Goal: Task Accomplishment & Management: Complete application form

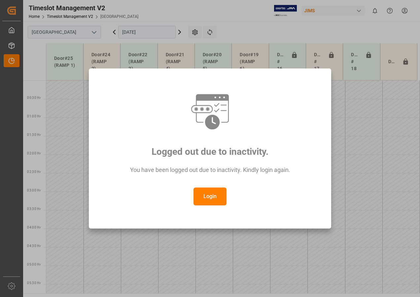
click at [212, 200] on button "Login" at bounding box center [210, 196] width 33 height 18
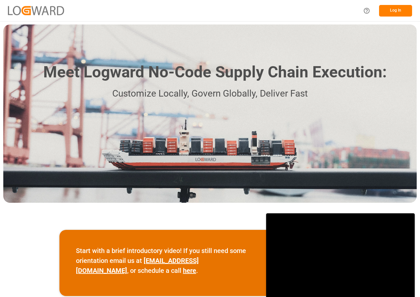
click at [389, 10] on button "Log In" at bounding box center [395, 11] width 33 height 12
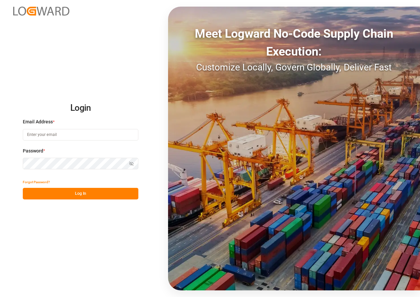
type input "[EMAIL_ADDRESS][DOMAIN_NAME]"
click at [65, 192] on button "Log In" at bounding box center [81, 194] width 116 height 12
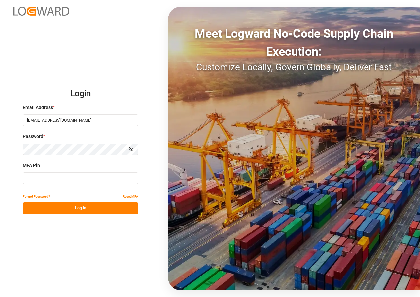
click at [49, 176] on input at bounding box center [81, 178] width 116 height 12
type input "332363"
click at [62, 205] on button "Log In" at bounding box center [81, 208] width 116 height 12
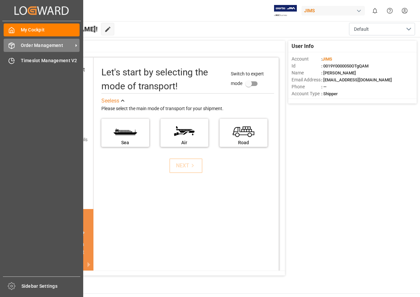
click at [41, 50] on div "Order Management Order Management" at bounding box center [42, 45] width 76 height 13
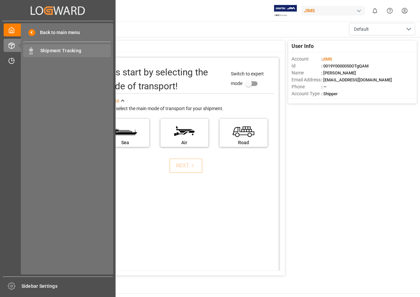
click at [57, 48] on span "Shipment Tracking" at bounding box center [75, 50] width 71 height 7
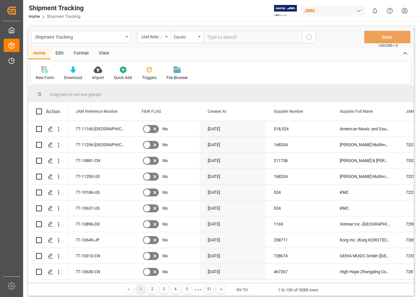
click at [99, 54] on div "View" at bounding box center [104, 53] width 20 height 11
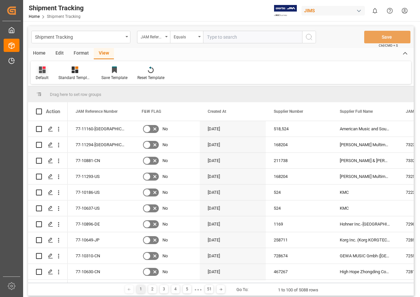
click at [42, 69] on icon at bounding box center [42, 69] width 7 height 7
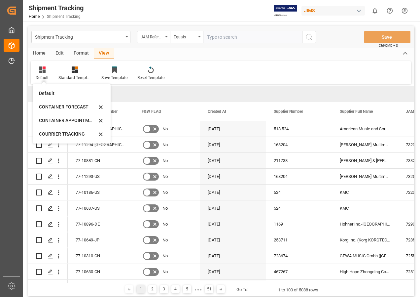
drag, startPoint x: 60, startPoint y: 133, endPoint x: 105, endPoint y: 84, distance: 66.4
click at [60, 133] on div "COURRIER TRACKING" at bounding box center [68, 134] width 58 height 7
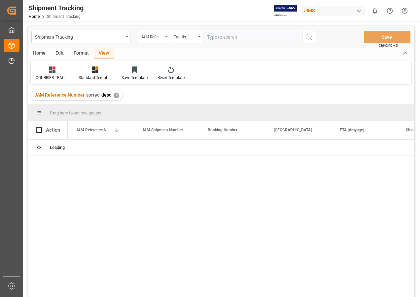
click at [223, 36] on input "text" at bounding box center [252, 37] width 99 height 13
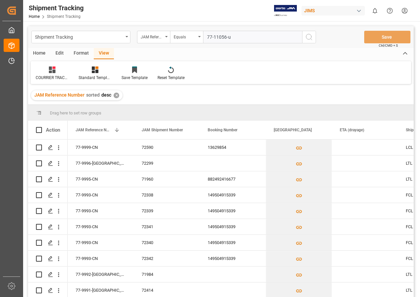
type input "77-11056-us"
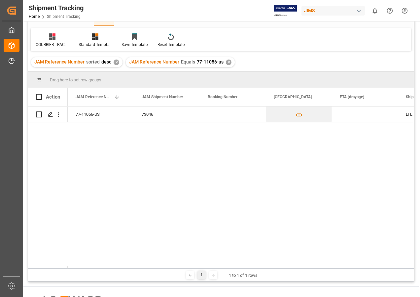
click at [353, 202] on div "77-11056-US 73046 LTL [DATE] 08:02:20" at bounding box center [241, 187] width 346 height 162
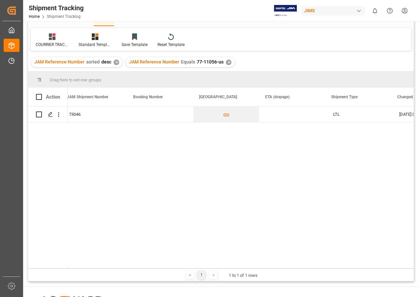
scroll to position [0, 46]
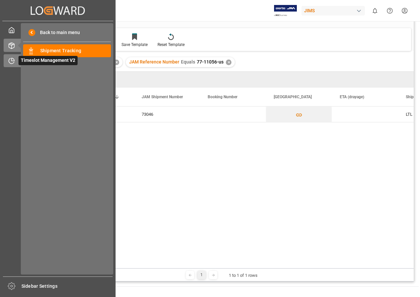
click at [28, 61] on span "Timeslot Management V2" at bounding box center [48, 60] width 59 height 9
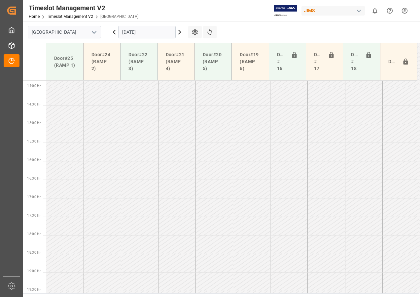
scroll to position [528, 0]
click at [179, 32] on icon at bounding box center [180, 32] width 8 height 8
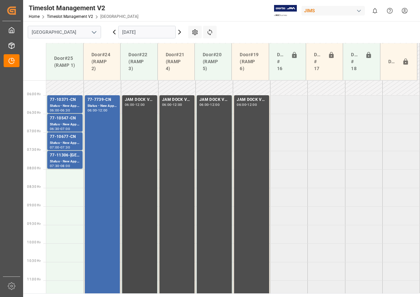
scroll to position [207, 0]
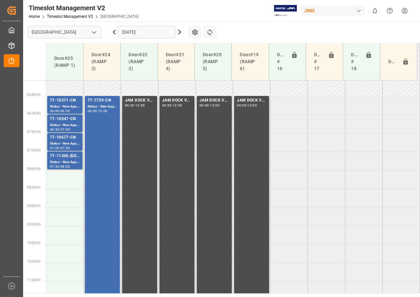
click at [179, 31] on icon at bounding box center [180, 32] width 8 height 8
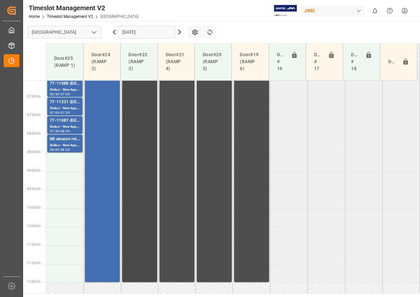
scroll to position [176, 0]
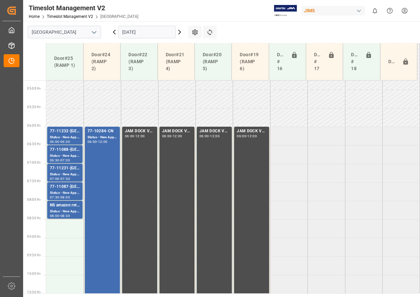
click at [180, 32] on icon at bounding box center [180, 32] width 8 height 8
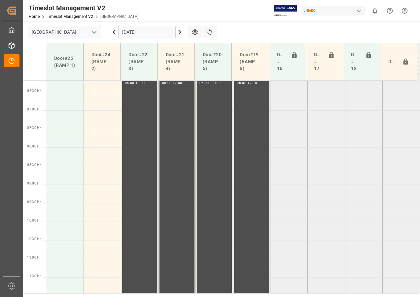
scroll to position [228, 0]
click at [180, 32] on icon at bounding box center [180, 32] width 8 height 8
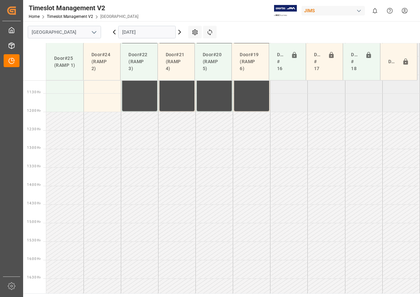
scroll to position [393, 0]
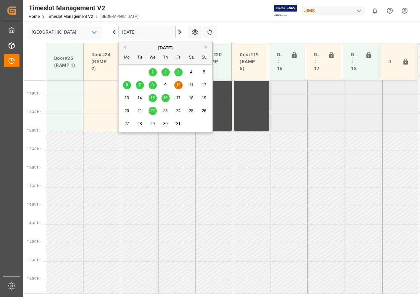
click at [142, 31] on input "[DATE]" at bounding box center [147, 32] width 58 height 13
click at [139, 83] on span "7" at bounding box center [140, 85] width 2 height 5
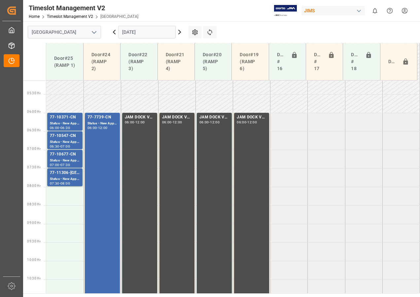
scroll to position [164, 0]
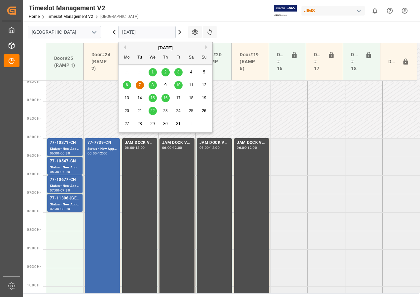
click at [166, 32] on input "[DATE]" at bounding box center [147, 32] width 58 height 13
click at [138, 84] on div "7" at bounding box center [140, 85] width 8 height 8
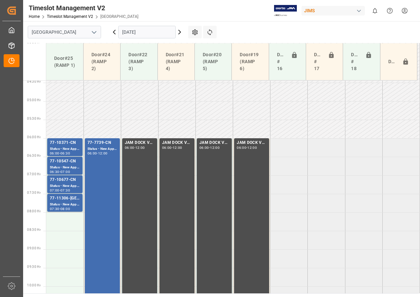
click at [180, 32] on icon at bounding box center [180, 32] width 2 height 4
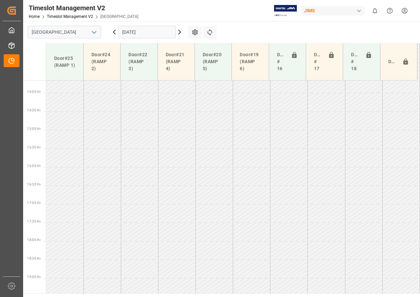
click at [145, 30] on input "[DATE]" at bounding box center [147, 32] width 58 height 13
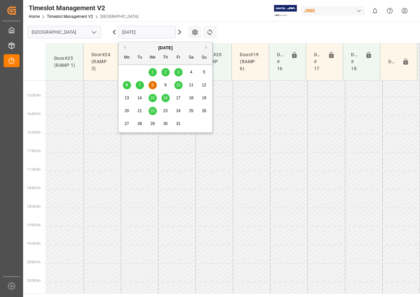
scroll to position [565, 0]
click at [138, 87] on div "7" at bounding box center [140, 85] width 8 height 8
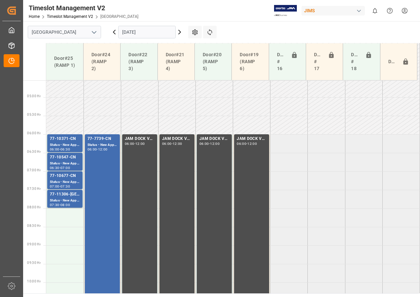
scroll to position [201, 0]
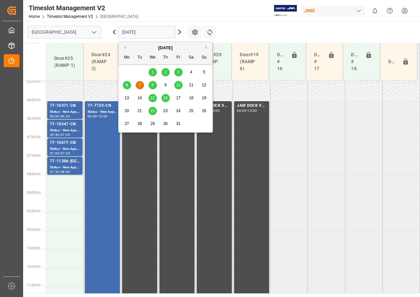
click at [137, 33] on input "[DATE]" at bounding box center [147, 32] width 58 height 13
click at [152, 82] on div "8" at bounding box center [153, 85] width 8 height 8
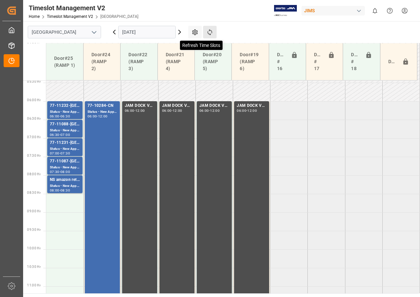
click at [209, 30] on icon at bounding box center [210, 32] width 5 height 6
click at [180, 33] on icon at bounding box center [180, 32] width 2 height 4
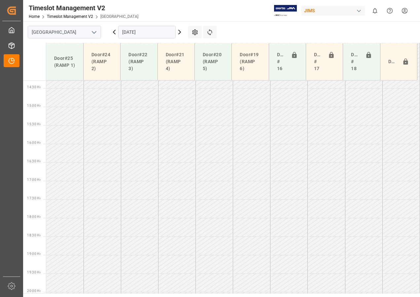
scroll to position [565, 0]
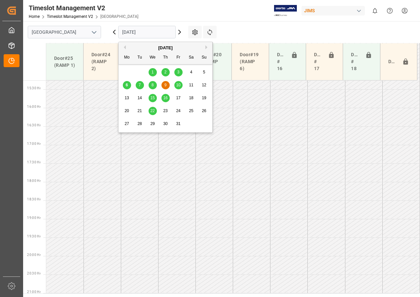
click at [144, 29] on input "[DATE]" at bounding box center [147, 32] width 58 height 13
click at [165, 86] on span "9" at bounding box center [166, 85] width 2 height 5
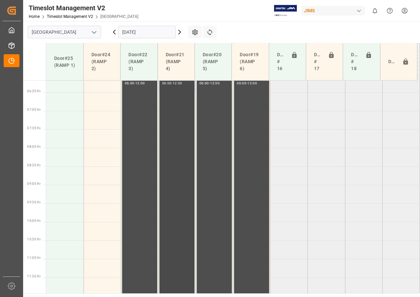
scroll to position [201, 0]
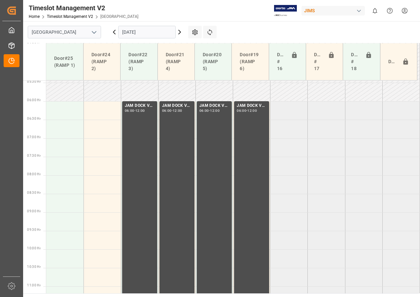
click at [145, 33] on input "[DATE]" at bounding box center [147, 32] width 58 height 13
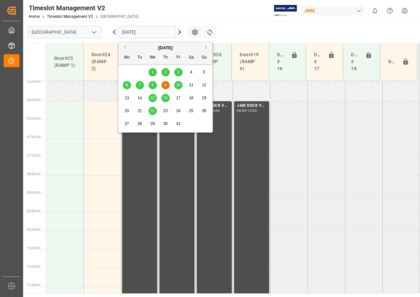
click at [178, 86] on span "10" at bounding box center [178, 85] width 4 height 5
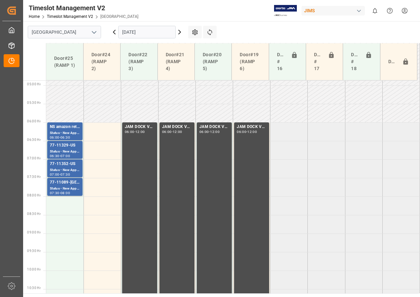
scroll to position [168, 0]
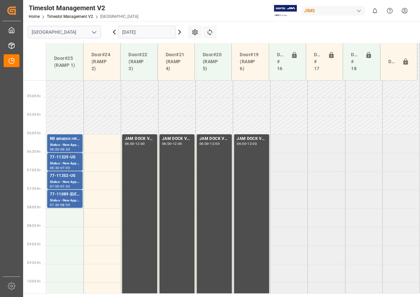
click at [140, 34] on input "[DATE]" at bounding box center [147, 32] width 58 height 13
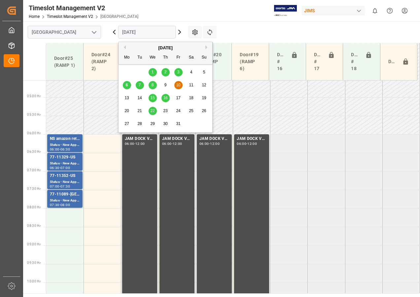
click at [153, 99] on span "15" at bounding box center [152, 98] width 4 height 5
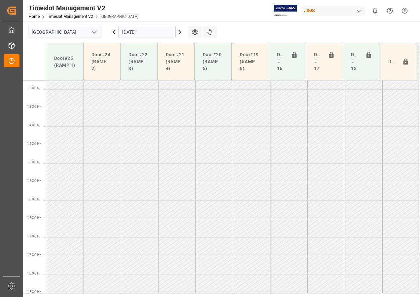
scroll to position [472, 0]
click at [142, 36] on input "[DATE]" at bounding box center [147, 32] width 58 height 13
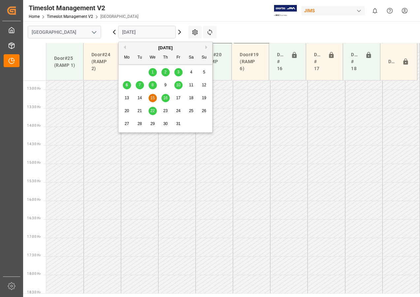
click at [166, 100] on span "16" at bounding box center [165, 98] width 4 height 5
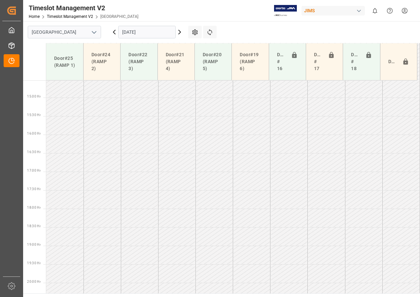
scroll to position [565, 0]
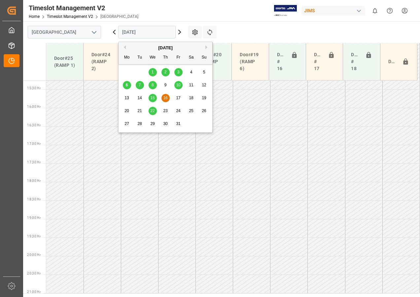
click at [141, 32] on input "[DATE]" at bounding box center [147, 32] width 58 height 13
click at [152, 111] on span "22" at bounding box center [152, 110] width 4 height 5
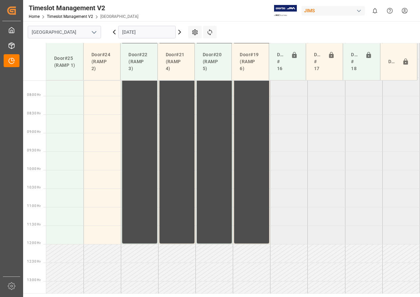
scroll to position [212, 0]
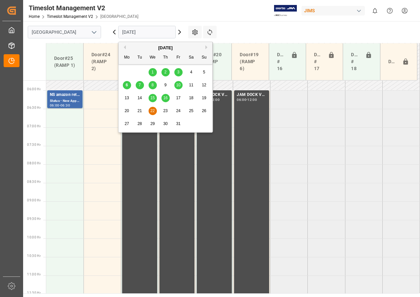
click at [129, 30] on input "[DATE]" at bounding box center [147, 32] width 58 height 13
click at [138, 85] on div "7" at bounding box center [140, 85] width 8 height 8
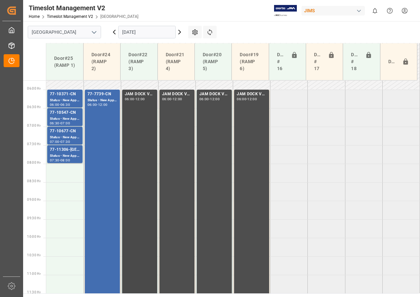
scroll to position [201, 0]
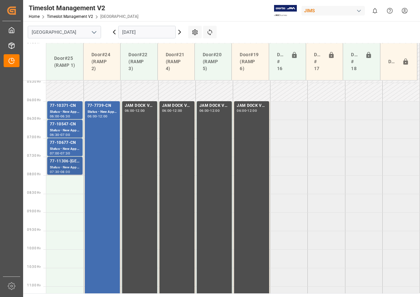
click at [63, 158] on div "77-11306-US Status - New Appointment 07:30 - 08:00" at bounding box center [64, 166] width 35 height 18
click at [64, 148] on div "Status - New Appointment" at bounding box center [65, 149] width 30 height 6
click at [67, 131] on div "Status - New Appointment" at bounding box center [65, 131] width 30 height 6
click at [104, 108] on div "77-7739-CN" at bounding box center [103, 105] width 30 height 7
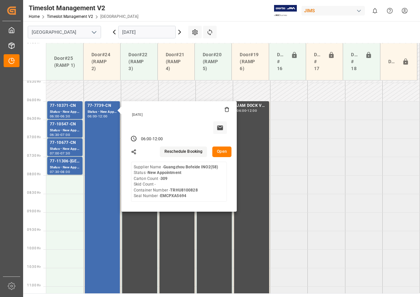
click at [219, 147] on button "Open" at bounding box center [222, 151] width 19 height 11
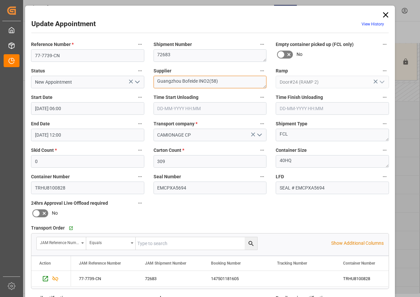
drag, startPoint x: 156, startPoint y: 81, endPoint x: 196, endPoint y: 81, distance: 40.7
click at [196, 81] on textarea "Guangzhou Bofeide INO2(58)" at bounding box center [210, 82] width 113 height 13
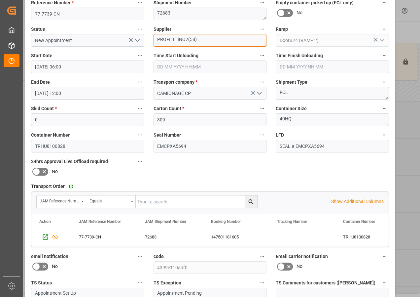
scroll to position [105, 0]
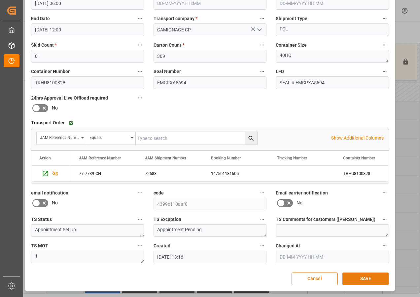
type textarea "PROFILE INO2(58)"
click at [355, 277] on button "SAVE" at bounding box center [366, 278] width 46 height 13
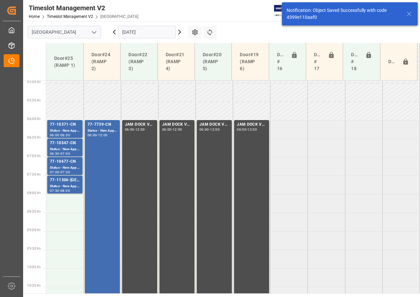
scroll to position [195, 0]
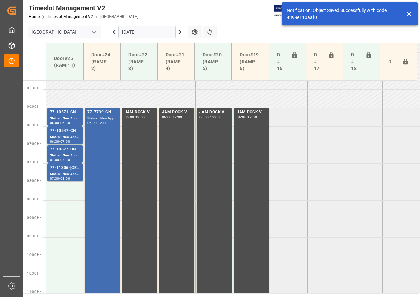
click at [178, 34] on icon at bounding box center [180, 32] width 8 height 8
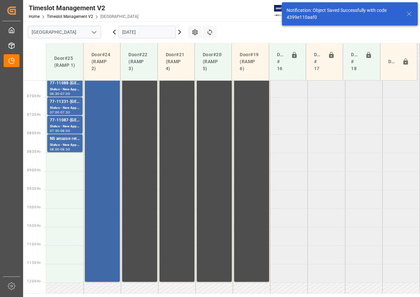
scroll to position [231, 0]
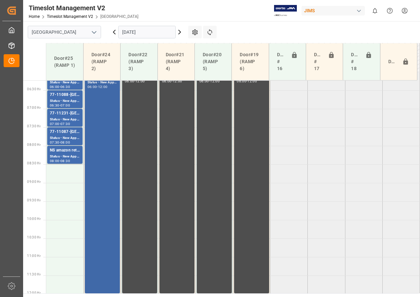
click at [104, 107] on div "77-10284-CN Status - New Appointment 06:00 - 12:00" at bounding box center [103, 182] width 30 height 219
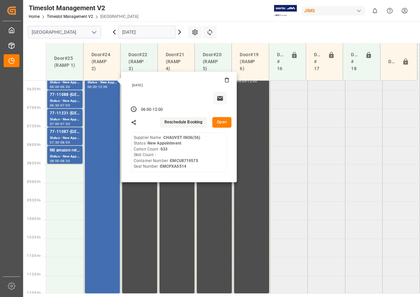
click at [221, 121] on button "Open" at bounding box center [222, 122] width 19 height 11
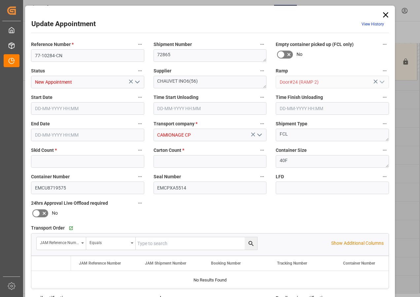
type input "0"
type input "533"
type input "[DATE] 06:00"
type input "[DATE] 12:00"
type input "[DATE] 13:30"
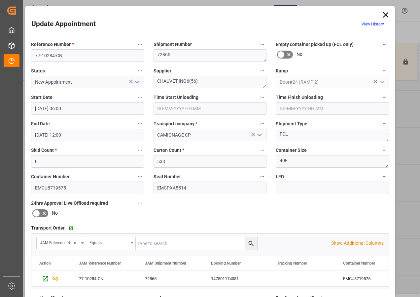
click at [383, 14] on icon at bounding box center [385, 14] width 9 height 9
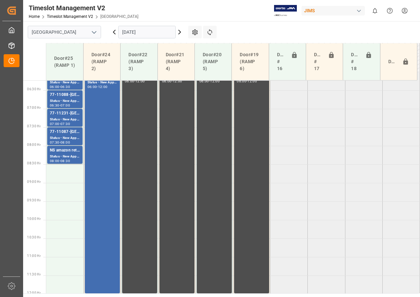
click at [112, 30] on icon at bounding box center [114, 32] width 8 height 8
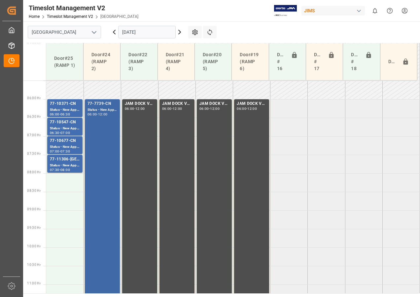
scroll to position [201, 0]
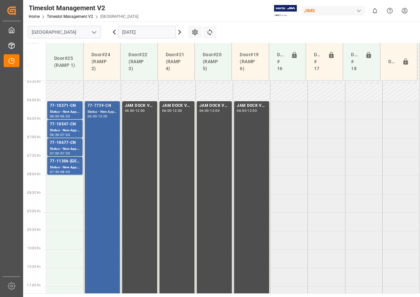
click at [95, 124] on div "77-7739-CN Status - New Appointment 06:00 - 12:00" at bounding box center [103, 211] width 30 height 219
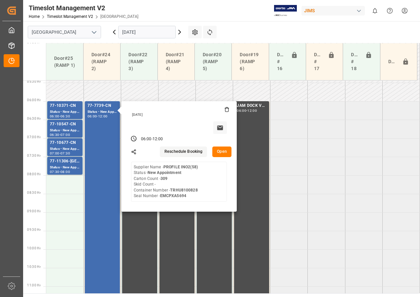
click at [218, 153] on button "Open" at bounding box center [222, 151] width 19 height 11
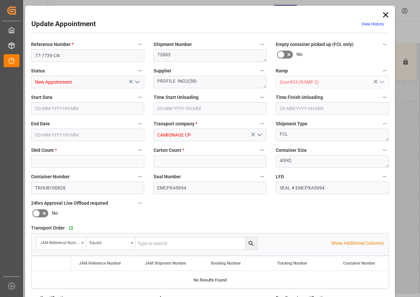
type input "0"
type input "309"
type input "[DATE] 06:00"
type input "[DATE] 12:00"
type input "[DATE] 13:16"
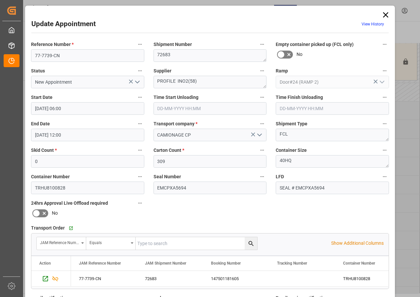
click at [384, 14] on icon at bounding box center [385, 14] width 5 height 5
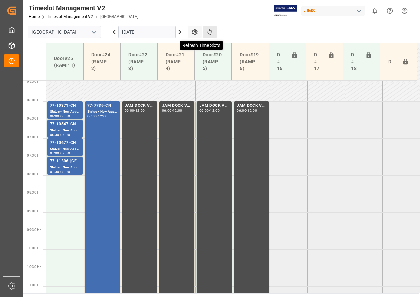
click at [209, 32] on icon at bounding box center [210, 32] width 7 height 7
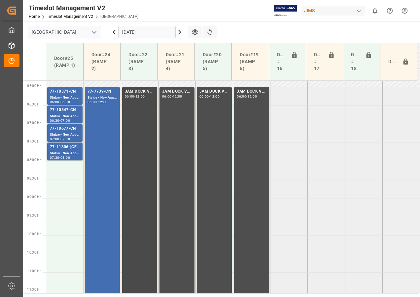
scroll to position [180, 0]
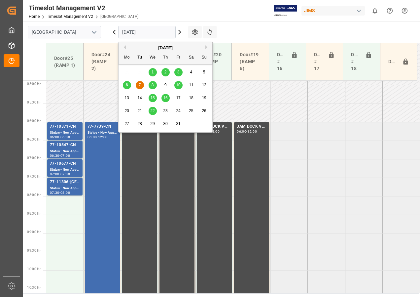
click at [157, 32] on input "[DATE]" at bounding box center [147, 32] width 58 height 13
click at [153, 84] on span "8" at bounding box center [153, 85] width 2 height 5
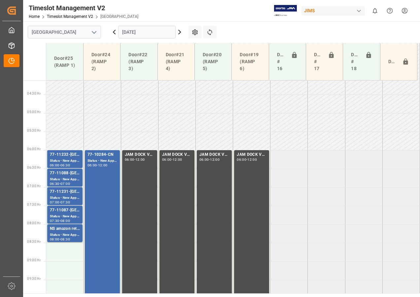
scroll to position [193, 0]
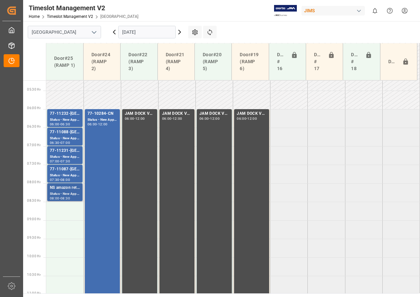
click at [63, 188] on div "NS amazon returns" at bounding box center [65, 187] width 30 height 7
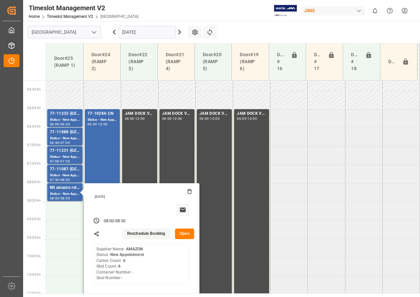
click at [150, 32] on input "[DATE]" at bounding box center [147, 32] width 58 height 13
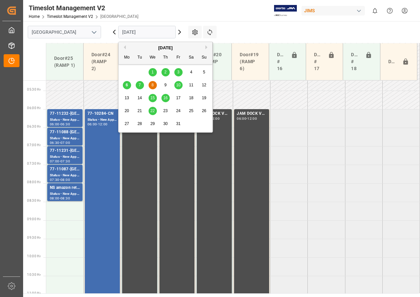
click at [164, 87] on div "9" at bounding box center [166, 85] width 8 height 8
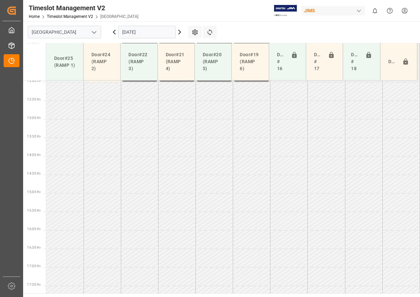
scroll to position [437, 0]
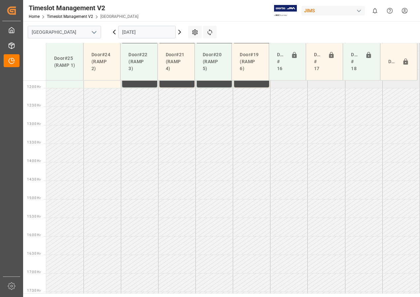
click at [122, 30] on input "[DATE]" at bounding box center [147, 32] width 58 height 13
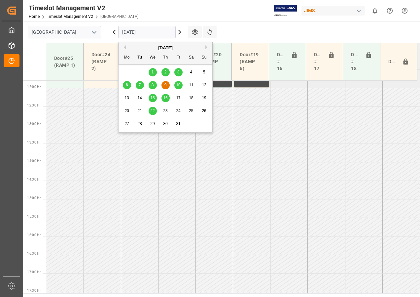
click at [139, 86] on span "7" at bounding box center [140, 85] width 2 height 5
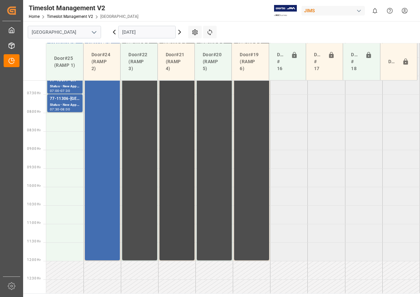
scroll to position [205, 0]
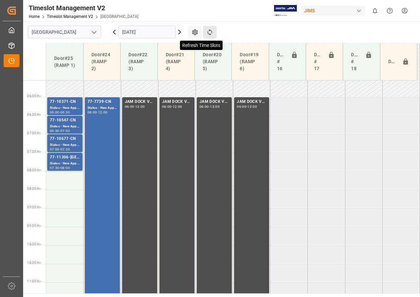
click at [209, 31] on icon at bounding box center [210, 32] width 7 height 7
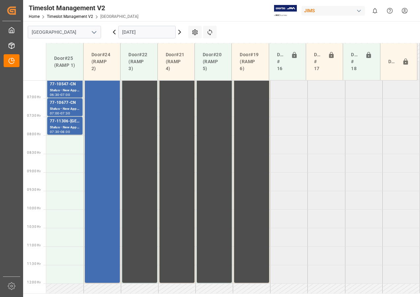
scroll to position [209, 0]
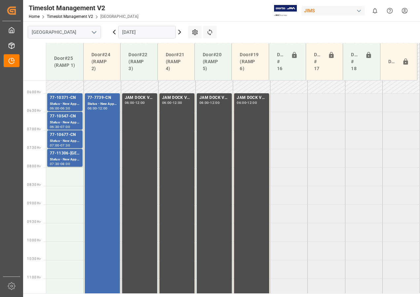
click at [179, 32] on icon at bounding box center [180, 32] width 8 height 8
click at [178, 32] on icon at bounding box center [180, 32] width 8 height 8
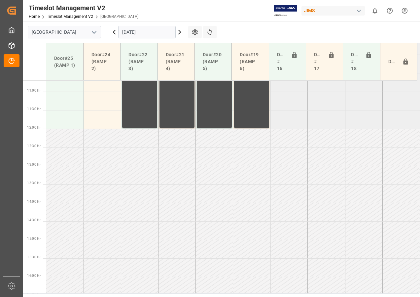
scroll to position [371, 0]
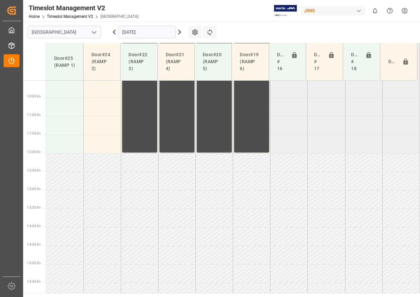
click at [176, 32] on icon at bounding box center [180, 32] width 8 height 8
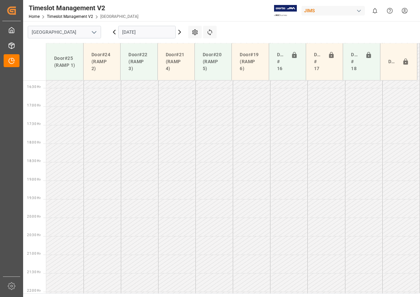
scroll to position [639, 0]
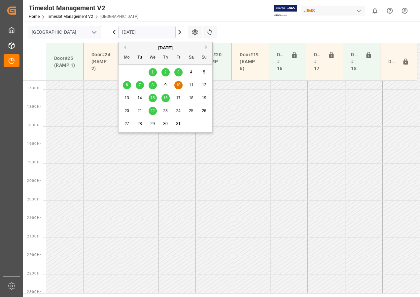
click at [136, 33] on input "[DATE]" at bounding box center [147, 32] width 58 height 13
click at [140, 86] on span "7" at bounding box center [140, 85] width 2 height 5
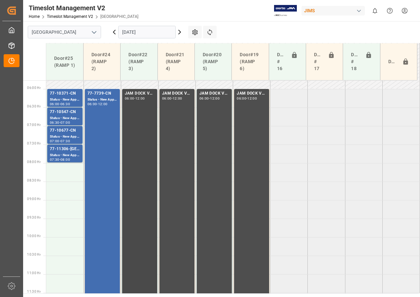
scroll to position [198, 0]
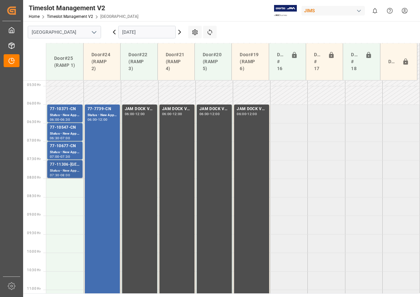
click at [60, 167] on div "77-11306-[GEOGRAPHIC_DATA]" at bounding box center [65, 164] width 30 height 7
click at [63, 153] on div "Status - New Appointment" at bounding box center [65, 152] width 30 height 6
click at [61, 135] on div "Status - New Appointment" at bounding box center [65, 134] width 30 height 6
click at [59, 115] on div "Status - New Appointment" at bounding box center [65, 115] width 30 height 6
click at [61, 130] on div "77-10547-CN" at bounding box center [65, 127] width 30 height 7
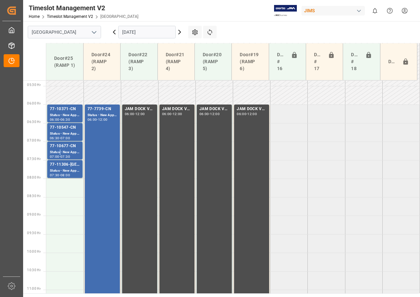
click at [60, 150] on div "Status - New Appointment" at bounding box center [65, 152] width 30 height 6
click at [62, 173] on div "Status - New Appointment" at bounding box center [65, 171] width 30 height 6
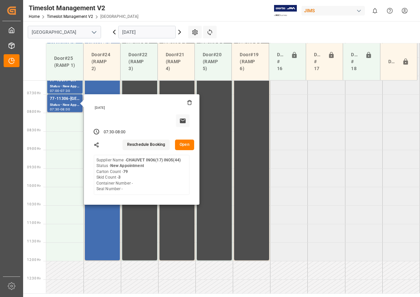
scroll to position [264, 0]
click at [345, 233] on tabel "77-10371-CN Status - New Appointment 06:00 - 06:30 77-7739-CN Status - New Appo…" at bounding box center [233, 260] width 374 height 889
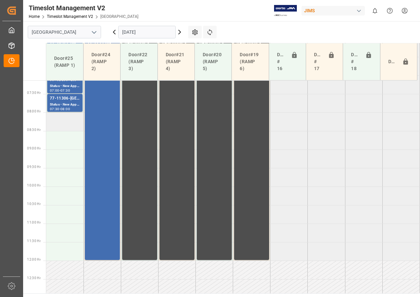
click at [64, 117] on td at bounding box center [64, 121] width 37 height 19
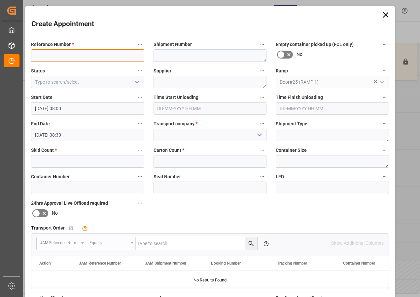
click at [60, 55] on input at bounding box center [87, 55] width 113 height 13
type input "JAM DOCK CONTROL"
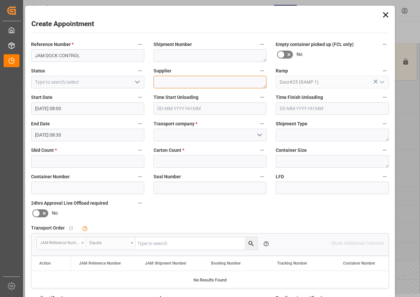
click at [168, 84] on textarea at bounding box center [210, 82] width 113 height 13
type textarea "JAM DOCK CONTROL"
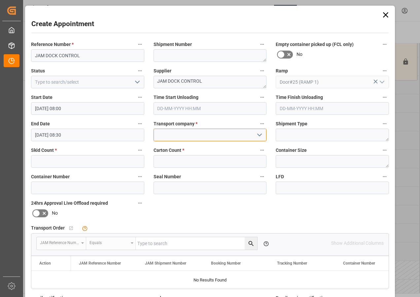
click at [167, 137] on input at bounding box center [210, 135] width 113 height 13
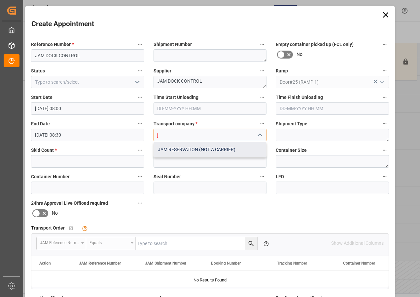
click at [179, 149] on div "JAM RESERVATION (NOT A CARRIER)" at bounding box center [210, 149] width 113 height 15
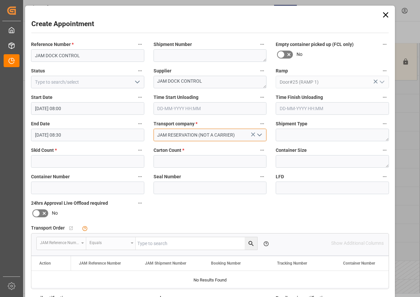
type input "JAM RESERVATION (NOT A CARRIER)"
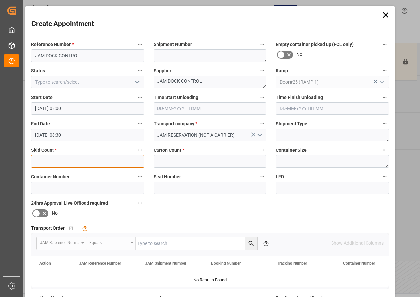
click at [108, 159] on input "text" at bounding box center [87, 161] width 113 height 13
type input "0"
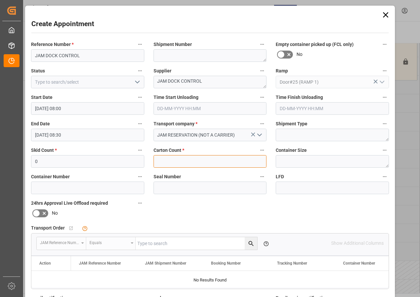
click at [169, 163] on input "text" at bounding box center [210, 161] width 113 height 13
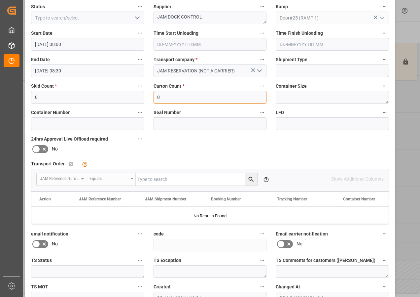
scroll to position [66, 0]
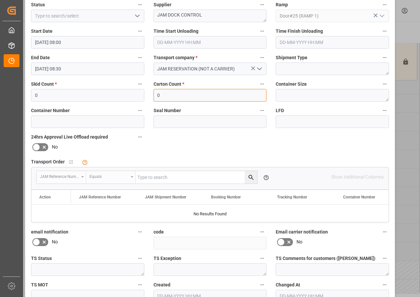
type input "0"
click at [60, 69] on input "[DATE] 08:30" at bounding box center [87, 68] width 113 height 13
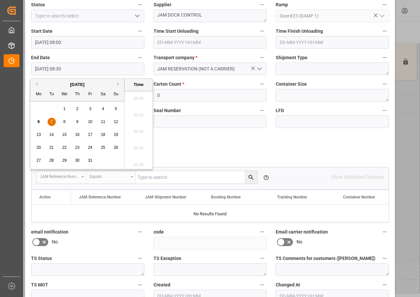
scroll to position [531, 0]
click at [52, 122] on span "7" at bounding box center [52, 121] width 2 height 5
click at [141, 160] on li "12:00" at bounding box center [139, 162] width 28 height 17
type input "[DATE] 12:00"
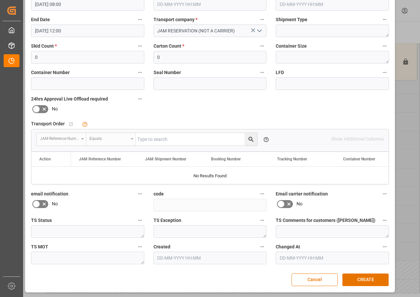
scroll to position [105, 0]
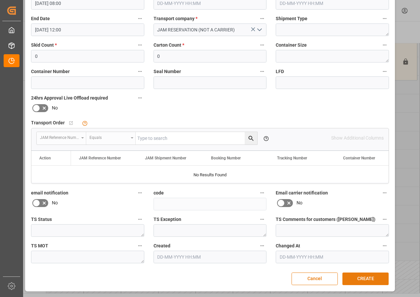
drag, startPoint x: 371, startPoint y: 278, endPoint x: 366, endPoint y: 277, distance: 5.0
click at [370, 278] on button "CREATE" at bounding box center [366, 278] width 46 height 13
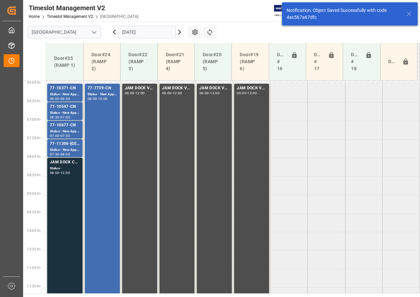
scroll to position [269, 0]
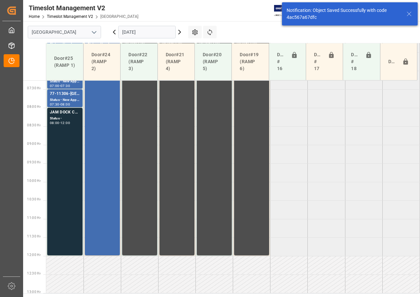
click at [139, 33] on input "[DATE]" at bounding box center [147, 32] width 58 height 13
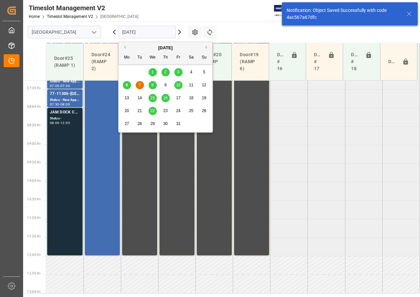
click at [74, 127] on div "JAM DOCK CONTROL Status - 08:00 - 12:00" at bounding box center [65, 181] width 30 height 145
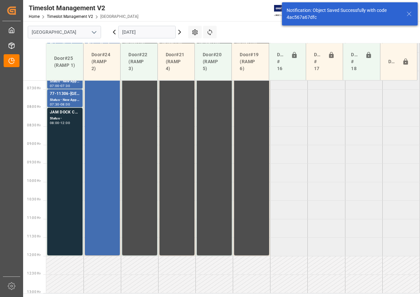
click at [72, 128] on div "JAM DOCK CONTROL Status - 08:00 - 12:00" at bounding box center [65, 181] width 30 height 145
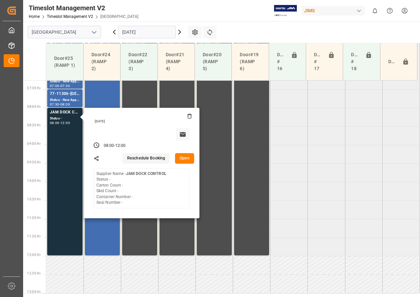
click at [181, 158] on button "Open" at bounding box center [184, 158] width 19 height 11
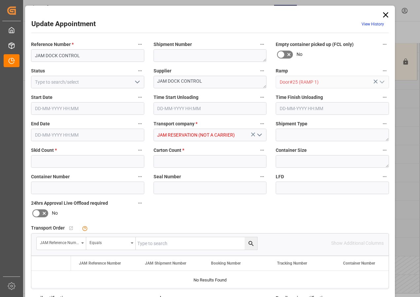
type input "0"
type input "[DATE] 08:00"
type input "[DATE] 12:00"
type input "[DATE] 21:34"
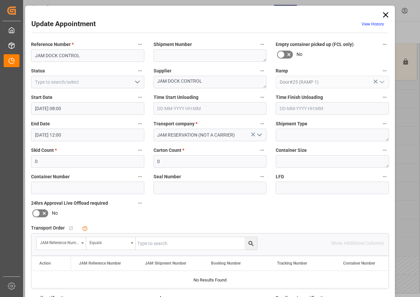
click at [137, 84] on icon "open menu" at bounding box center [138, 82] width 8 height 8
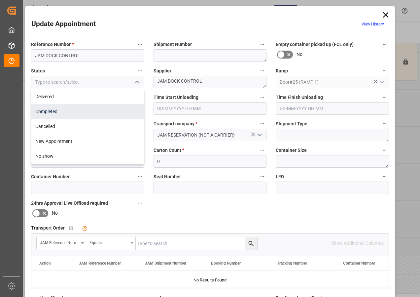
click at [53, 112] on div "Completed" at bounding box center [87, 111] width 113 height 15
type input "Completed"
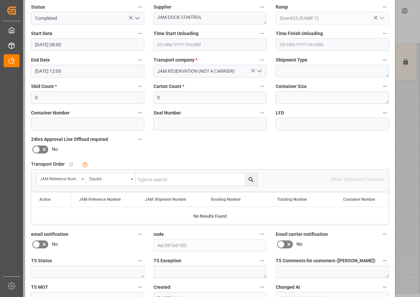
scroll to position [99, 0]
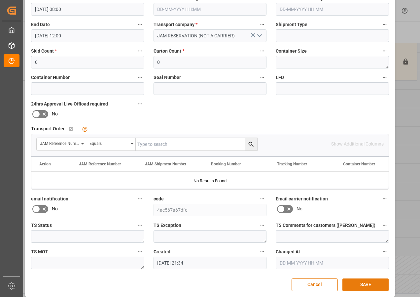
click at [358, 284] on button "SAVE" at bounding box center [366, 284] width 46 height 13
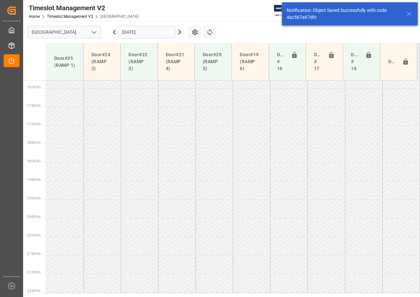
scroll to position [639, 0]
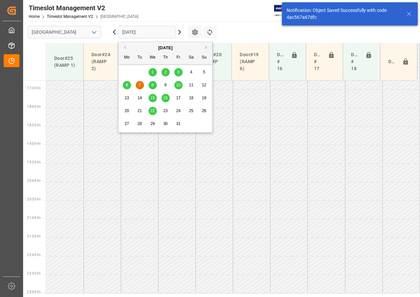
click at [162, 31] on input "[DATE]" at bounding box center [147, 32] width 58 height 13
click at [154, 84] on div "8" at bounding box center [153, 85] width 8 height 8
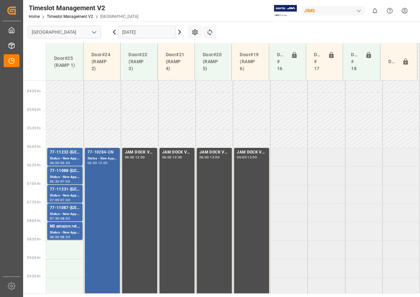
scroll to position [148, 0]
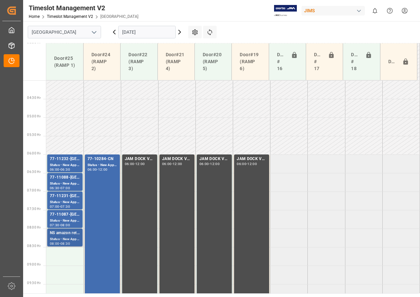
click at [55, 233] on div "NS amazon returns" at bounding box center [65, 233] width 30 height 7
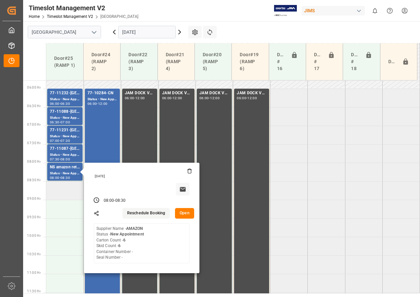
scroll to position [214, 0]
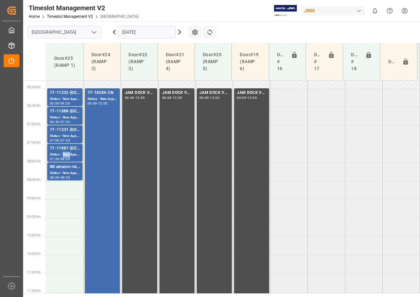
click at [63, 154] on div "Status - New Appointment" at bounding box center [65, 155] width 30 height 6
click at [65, 132] on div "77-11231-[GEOGRAPHIC_DATA]" at bounding box center [65, 130] width 30 height 7
click at [64, 115] on div "Status - New Appointment" at bounding box center [65, 118] width 30 height 6
click at [72, 97] on div "Status - New Appointment" at bounding box center [65, 99] width 30 height 6
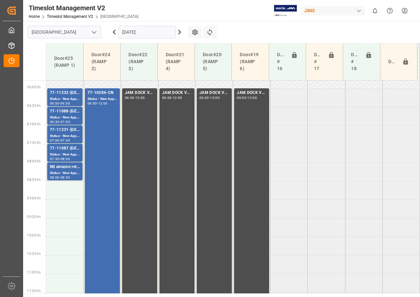
click at [147, 31] on input "[DATE]" at bounding box center [147, 32] width 58 height 13
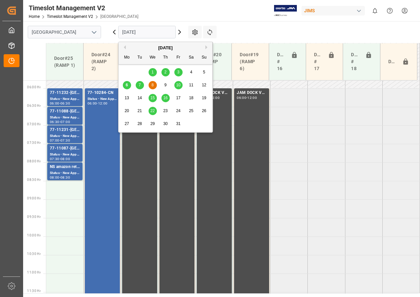
click at [163, 86] on div "9" at bounding box center [166, 85] width 8 height 8
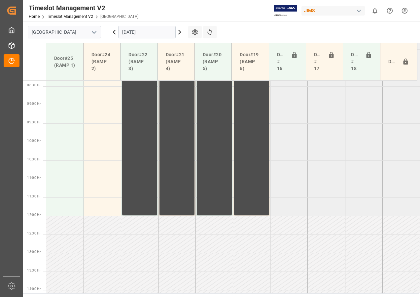
scroll to position [308, 0]
click at [132, 33] on input "[DATE]" at bounding box center [147, 32] width 58 height 13
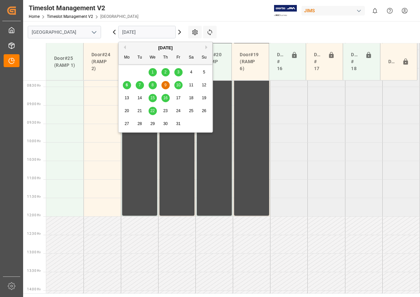
click at [178, 85] on span "10" at bounding box center [178, 85] width 4 height 5
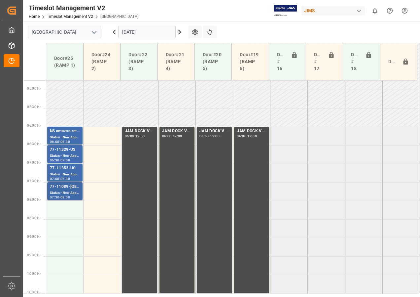
scroll to position [175, 0]
click at [61, 192] on div "Status - New Appointment" at bounding box center [65, 193] width 30 height 6
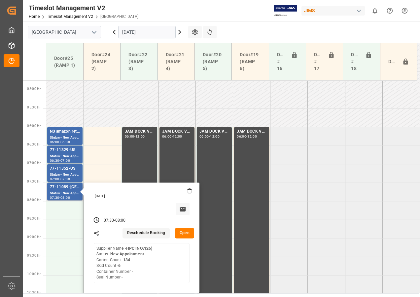
click at [181, 234] on button "Open" at bounding box center [184, 233] width 19 height 11
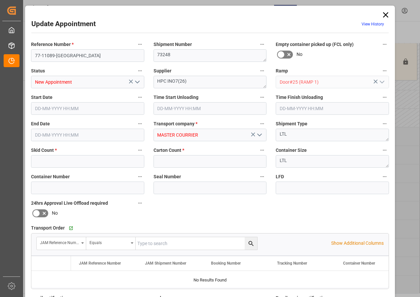
type input "6"
type input "134"
type input "[DATE] 07:30"
type input "[DATE] 08:00"
type input "[DATE] 19:44"
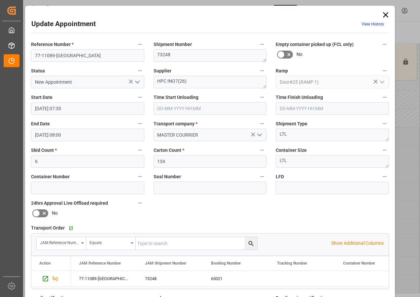
drag, startPoint x: 385, startPoint y: 14, endPoint x: 363, endPoint y: 19, distance: 22.4
click at [385, 14] on icon at bounding box center [385, 14] width 5 height 5
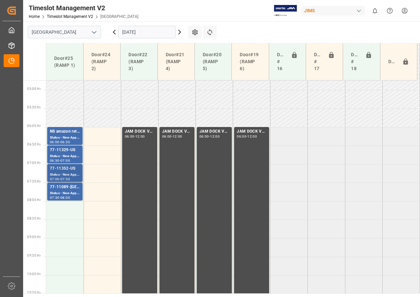
click at [61, 174] on div "Status - New Appointment" at bounding box center [65, 175] width 30 height 6
click at [69, 175] on div "Status - New Appointment" at bounding box center [65, 175] width 30 height 6
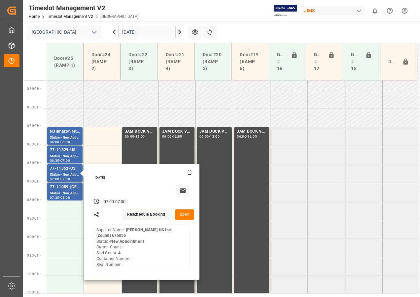
click at [186, 214] on button "Open" at bounding box center [184, 214] width 19 height 11
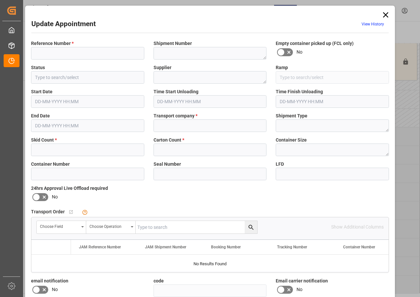
type input "77-11352-US"
type textarea "73298"
type input "New Appointment"
type textarea "[PERSON_NAME] US Inc. (Zound) 676056"
type input "Door#25 (RAMP 1)"
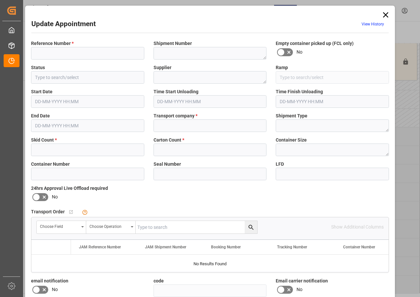
type input "MASTER COURRIER"
type textarea "LTL"
type input "b1ded01d6971"
type textarea "Appointment Set Up"
type textarea "No Exception"
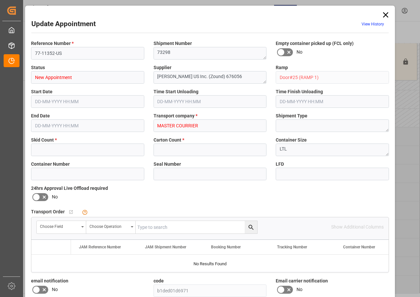
type input "4"
type input "0"
type input "[DATE] 07:00"
type input "[DATE] 07:30"
type input "[DATE] 19:26"
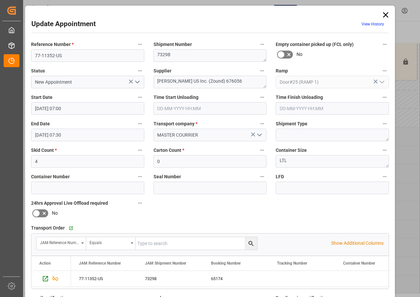
click at [383, 13] on icon at bounding box center [385, 14] width 5 height 5
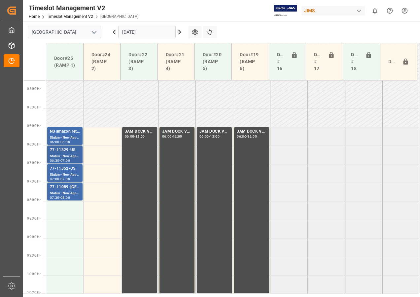
click at [68, 154] on div "Status - New Appointment" at bounding box center [65, 156] width 30 height 6
click at [65, 154] on div "Status - New Appointment" at bounding box center [65, 156] width 30 height 6
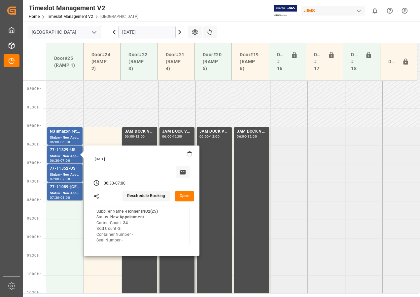
click at [183, 194] on button "Open" at bounding box center [184, 196] width 19 height 11
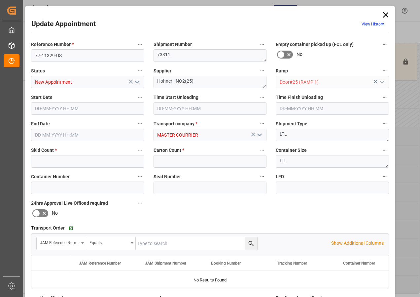
type input "2"
type input "34"
type input "[DATE] 06:30"
type input "[DATE] 07:00"
type input "[DATE] 19:28"
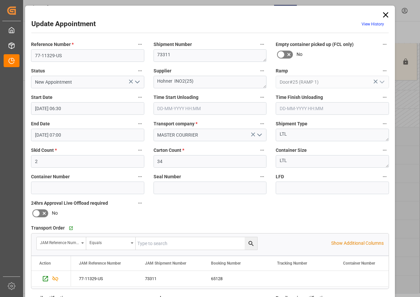
click at [386, 14] on icon at bounding box center [385, 14] width 5 height 5
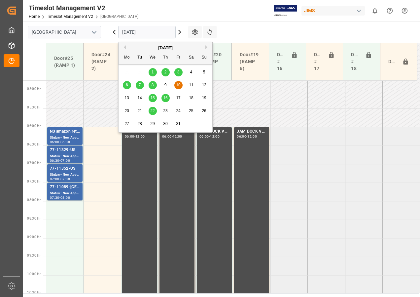
click at [125, 33] on input "[DATE]" at bounding box center [147, 32] width 58 height 13
click at [139, 85] on span "7" at bounding box center [140, 85] width 2 height 5
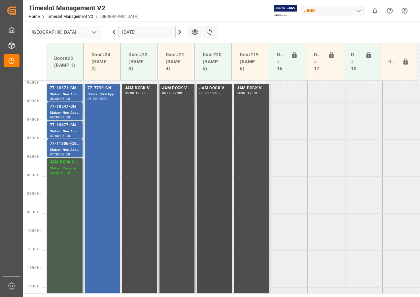
scroll to position [209, 0]
